Goal: Task Accomplishment & Management: Use online tool/utility

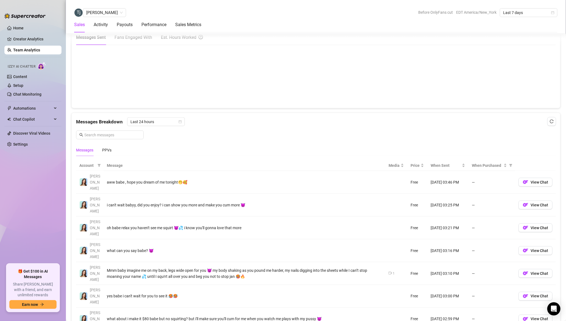
scroll to position [331, 0]
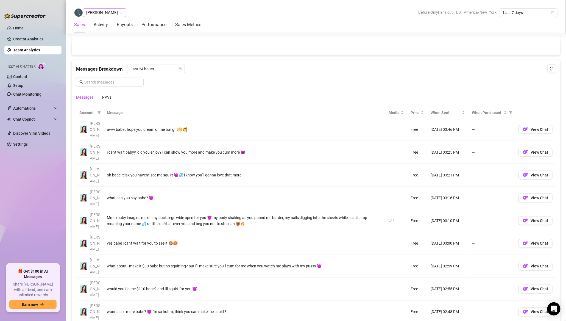
click at [102, 13] on span "[PERSON_NAME]" at bounding box center [104, 13] width 37 height 8
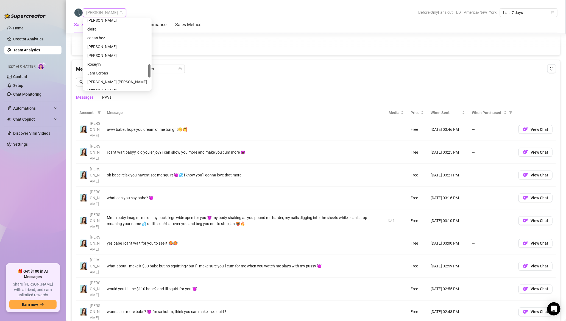
scroll to position [240, 0]
click at [100, 57] on div "[PERSON_NAME]" at bounding box center [117, 56] width 60 height 6
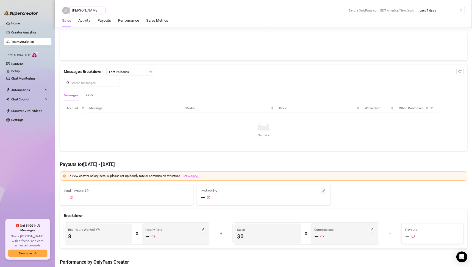
scroll to position [308, 0]
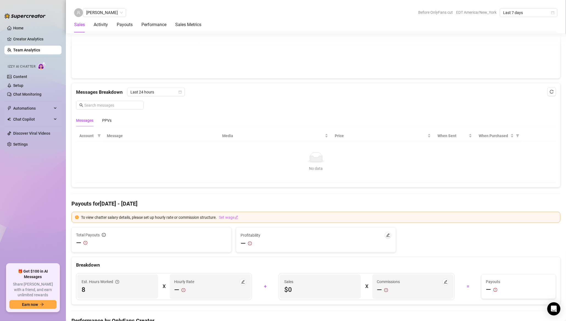
click at [154, 96] on div "Messages Breakdown Last 24 hours Messages PPVs" at bounding box center [316, 107] width 480 height 39
click at [157, 91] on span "Last 24 hours" at bounding box center [155, 92] width 51 height 8
click at [156, 115] on div "Last Week" at bounding box center [155, 111] width 55 height 9
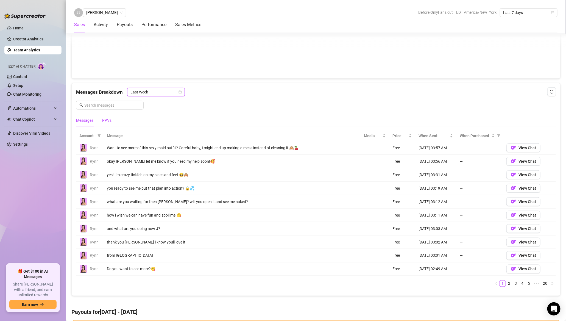
click at [107, 118] on div "PPVs" at bounding box center [106, 120] width 9 height 6
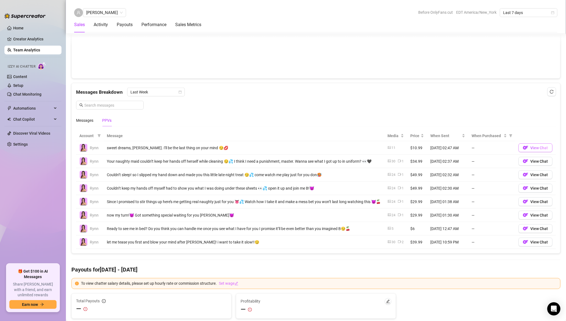
click at [536, 146] on span "View Chat" at bounding box center [540, 148] width 18 height 4
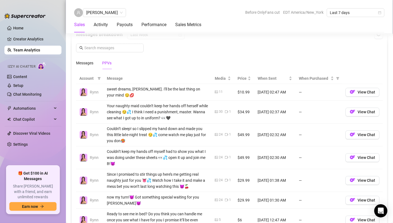
scroll to position [368, 0]
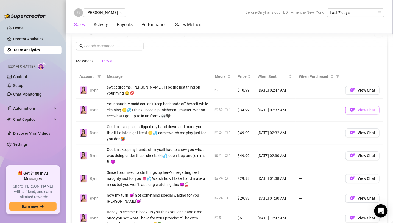
click at [369, 108] on span "View Chat" at bounding box center [367, 110] width 18 height 4
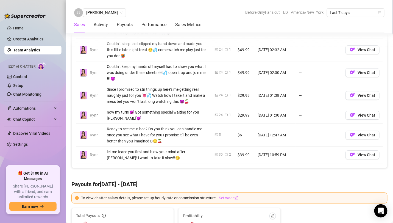
scroll to position [449, 0]
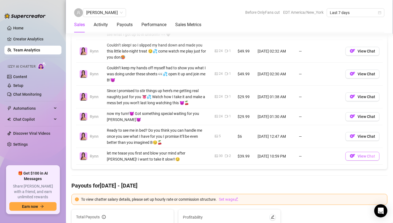
click at [367, 154] on span "View Chat" at bounding box center [367, 156] width 18 height 4
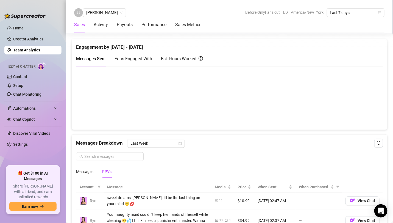
scroll to position [260, 0]
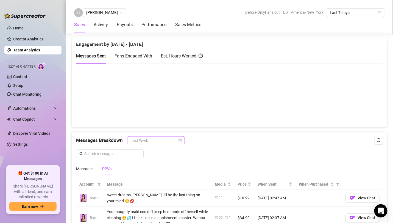
click at [148, 141] on span "Last Week" at bounding box center [155, 141] width 51 height 8
click at [146, 150] on div "Last 24 hours" at bounding box center [155, 150] width 49 height 6
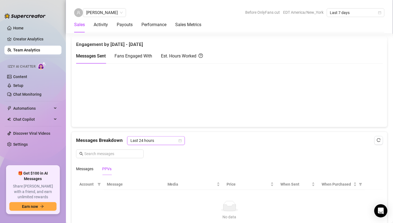
click at [149, 140] on span "Last 24 hours" at bounding box center [155, 141] width 51 height 8
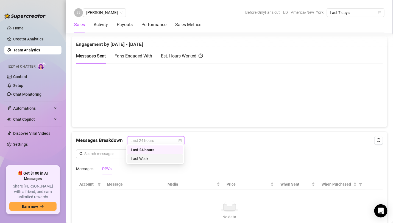
click at [148, 158] on div "Last Week" at bounding box center [155, 158] width 49 height 6
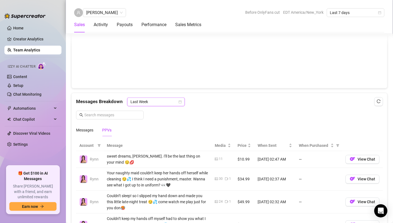
scroll to position [286, 0]
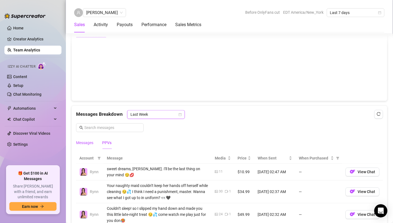
click at [88, 141] on div "Messages" at bounding box center [84, 143] width 17 height 6
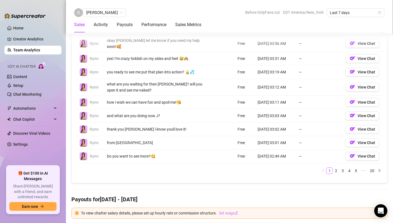
scroll to position [430, 0]
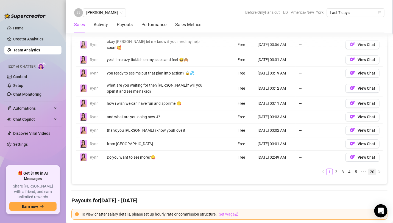
click at [375, 169] on link "20" at bounding box center [372, 172] width 8 height 6
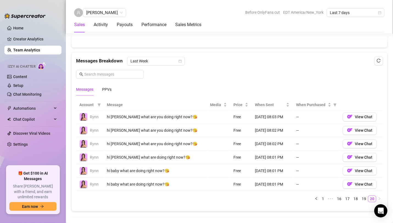
scroll to position [335, 0]
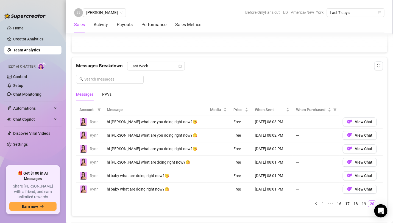
click at [101, 95] on div "Messages PPVs" at bounding box center [93, 94] width 35 height 13
click at [105, 92] on div "PPVs" at bounding box center [106, 94] width 9 height 6
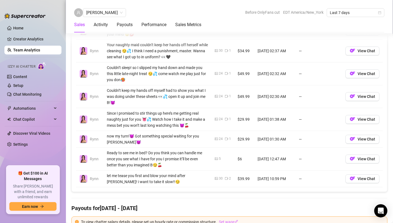
scroll to position [428, 0]
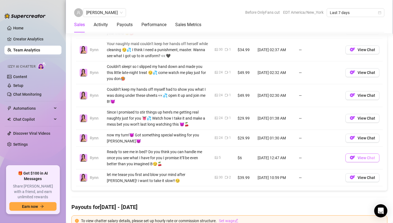
click at [362, 155] on span "View Chat" at bounding box center [367, 157] width 18 height 4
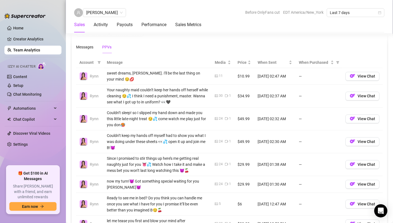
scroll to position [387, 0]
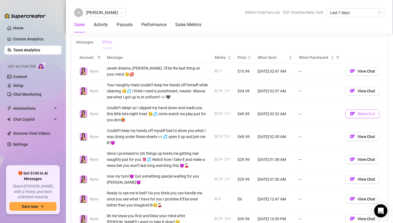
click at [368, 112] on span "View Chat" at bounding box center [367, 114] width 18 height 4
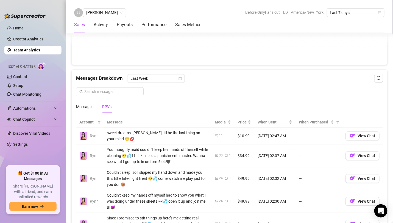
scroll to position [316, 0]
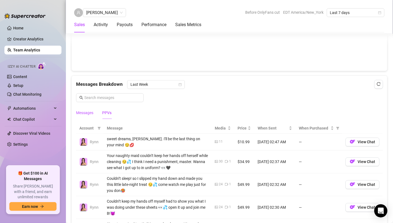
click at [86, 111] on div "Messages" at bounding box center [84, 113] width 17 height 6
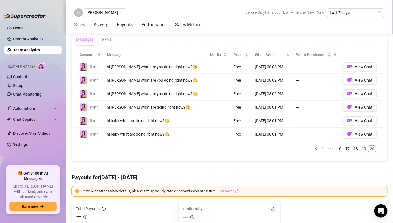
scroll to position [366, 0]
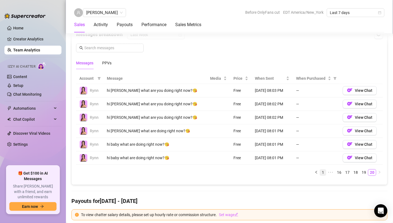
click at [325, 169] on link "1" at bounding box center [323, 172] width 6 height 6
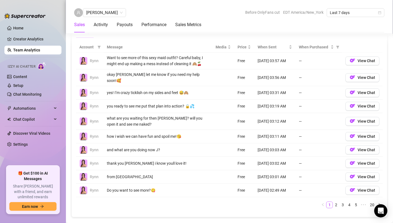
scroll to position [398, 0]
click at [337, 201] on link "2" at bounding box center [336, 204] width 6 height 6
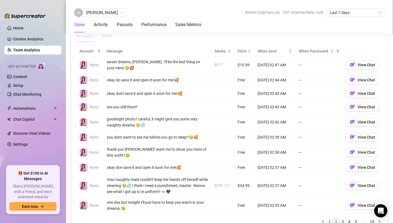
scroll to position [393, 0]
click at [343, 219] on link "3" at bounding box center [343, 222] width 6 height 6
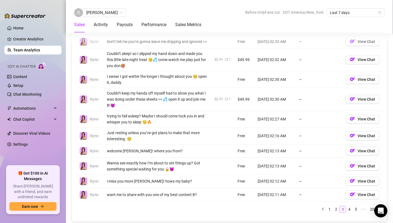
scroll to position [416, 0]
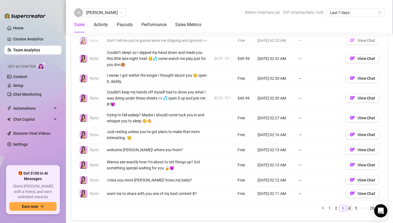
click at [349, 205] on link "4" at bounding box center [349, 208] width 6 height 6
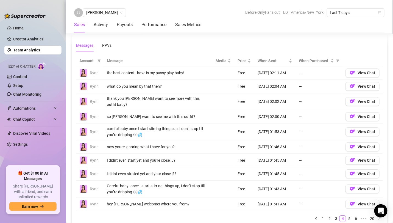
scroll to position [384, 0]
click at [357, 142] on button "View Chat" at bounding box center [363, 146] width 34 height 9
